Goal: Transaction & Acquisition: Purchase product/service

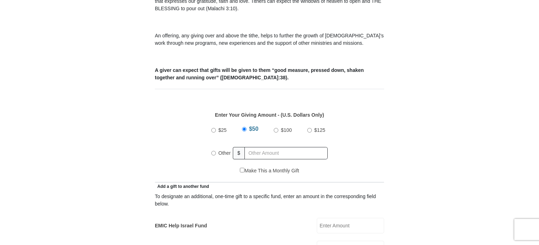
scroll to position [243, 0]
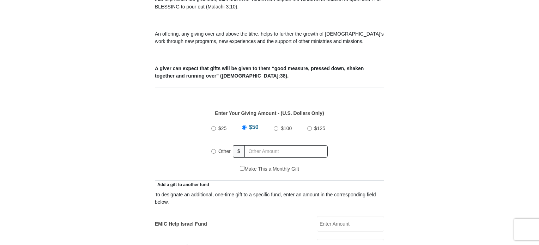
click at [212, 149] on input "Other" at bounding box center [213, 151] width 5 height 5
radio input "true"
click at [275, 145] on input "325.00" at bounding box center [287, 151] width 81 height 12
type input "325.00"
click at [325, 216] on input "EMIC Help Israel Fund" at bounding box center [350, 224] width 67 height 16
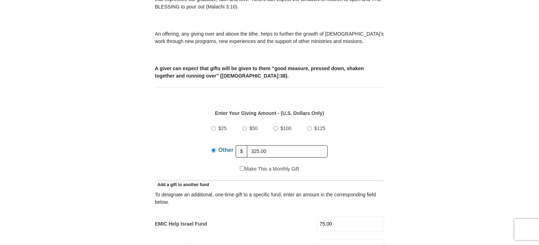
type input "75.00"
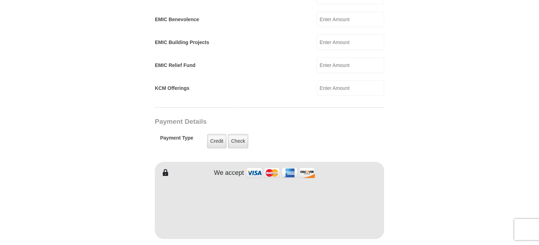
scroll to position [478, 0]
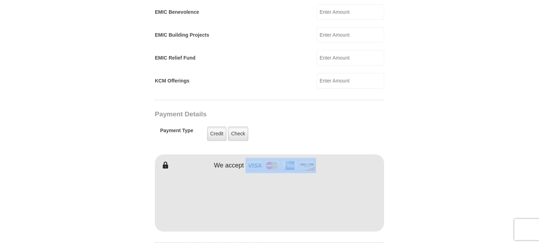
drag, startPoint x: 409, startPoint y: 143, endPoint x: 261, endPoint y: 213, distance: 163.7
click at [107, 44] on form "[GEOGRAPHIC_DATA][DEMOGRAPHIC_DATA] Online Giving Because of gifts like yours, …" at bounding box center [269, 71] width 402 height 1043
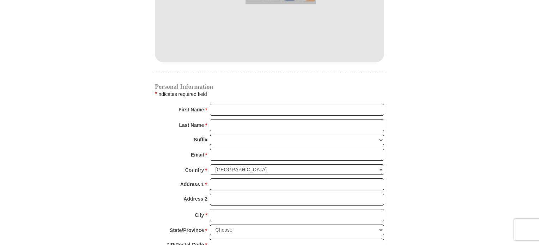
scroll to position [652, 0]
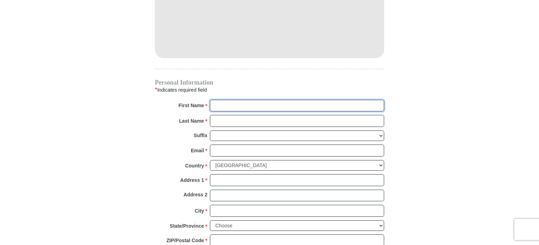
click at [341, 100] on input "First Name *" at bounding box center [297, 106] width 174 height 12
type input "[PERSON_NAME]"
click at [248, 115] on input "Last Name *" at bounding box center [297, 121] width 174 height 12
type input "[PERSON_NAME]"
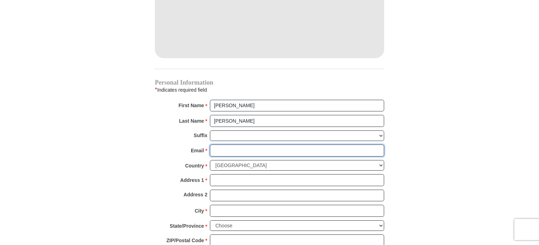
click at [238, 145] on input "Email *" at bounding box center [297, 151] width 174 height 12
type input "[EMAIL_ADDRESS][DOMAIN_NAME]"
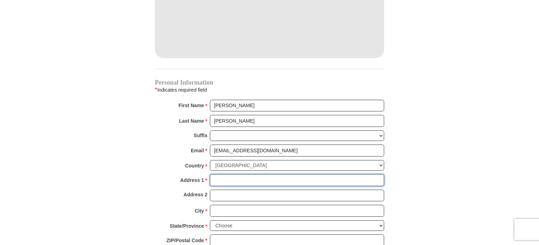
type input "8967 [PERSON_NAME]"
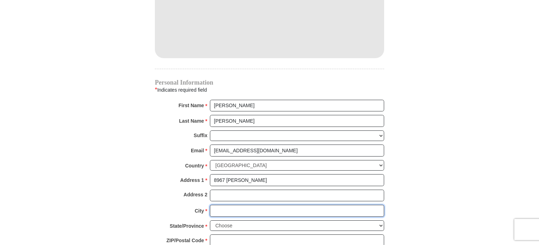
type input "WOODBURY"
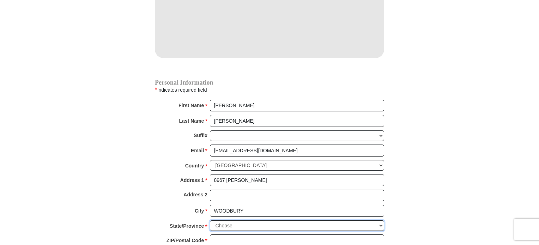
select select "MN"
type input "551257603"
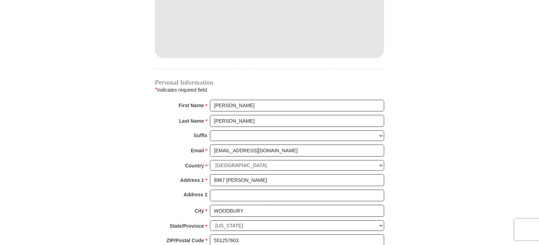
type input "6513230396"
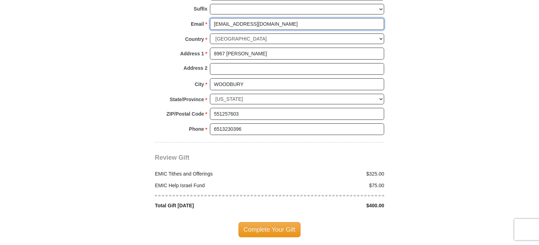
scroll to position [782, 0]
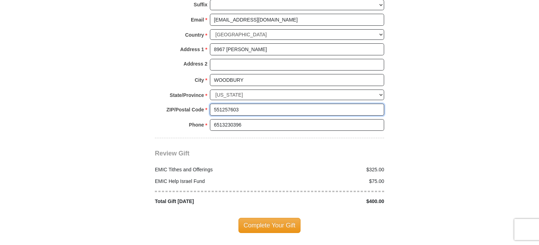
click at [243, 104] on input "551257603" at bounding box center [297, 110] width 174 height 12
type input "55125"
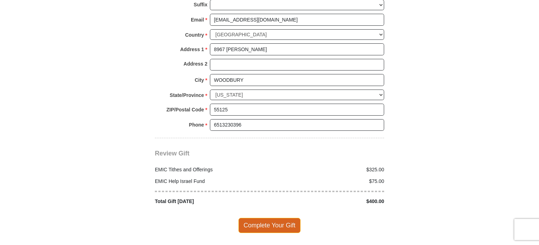
click at [251, 218] on span "Complete Your Gift" at bounding box center [269, 225] width 62 height 15
